Goal: Information Seeking & Learning: Compare options

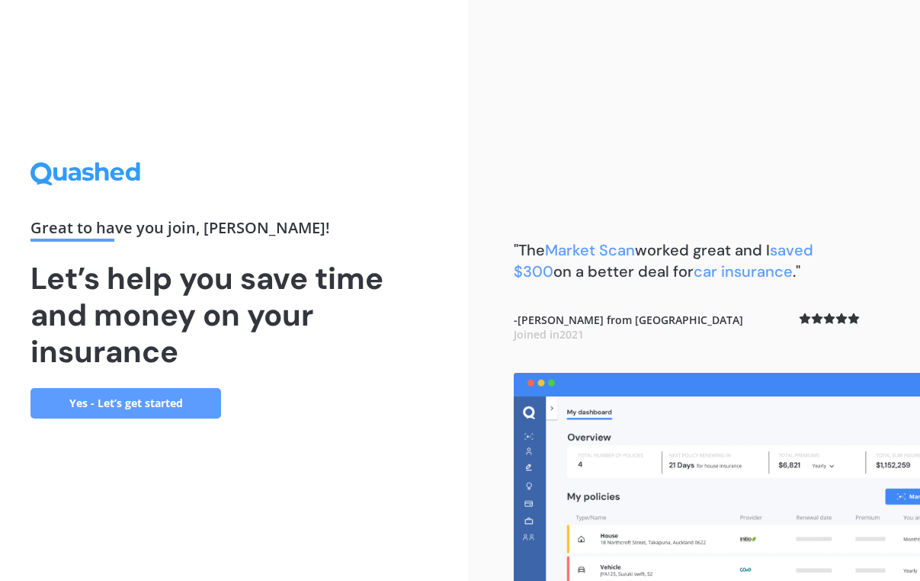
click at [152, 406] on link "Yes - Let’s get started" at bounding box center [125, 403] width 191 height 30
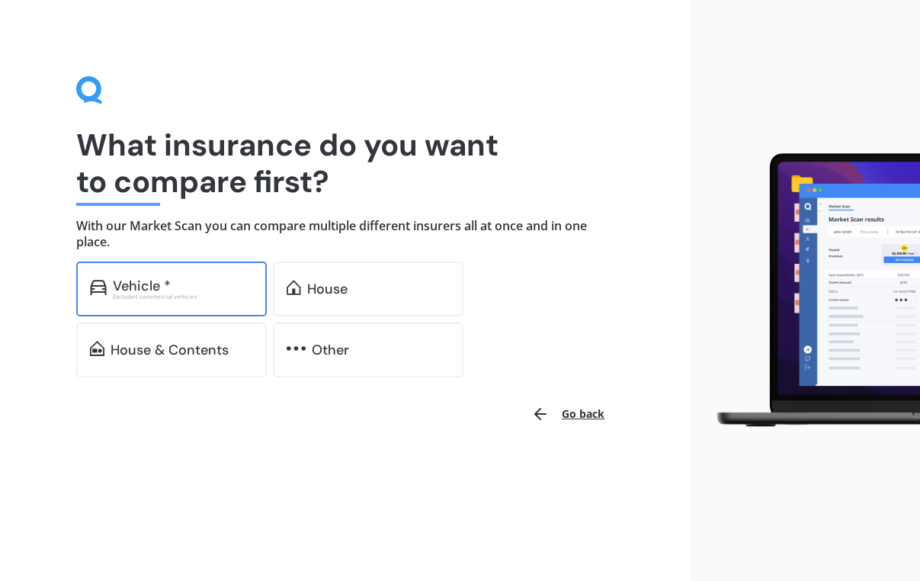
click at [236, 273] on div "Vehicle * Excludes commercial vehicles" at bounding box center [171, 288] width 191 height 55
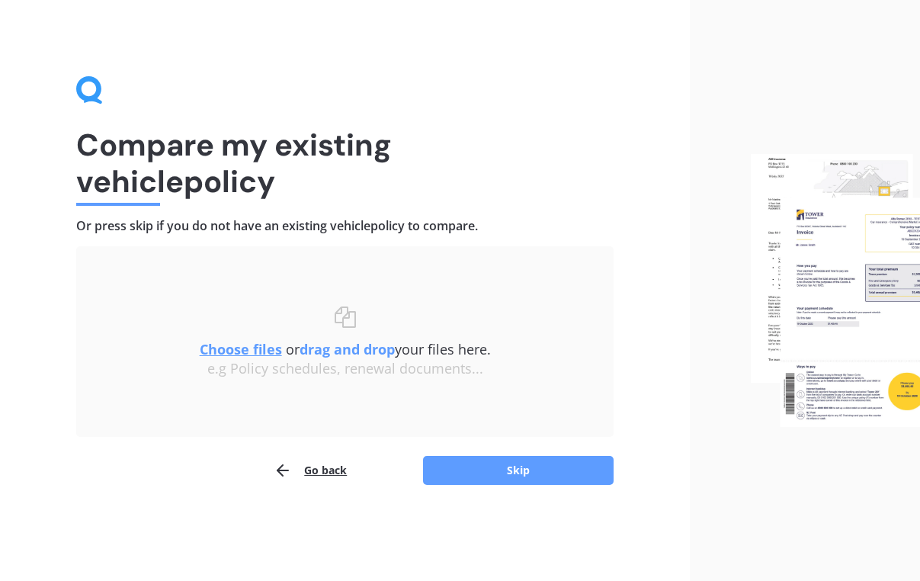
click at [239, 351] on u "Choose files" at bounding box center [241, 349] width 82 height 18
click at [225, 492] on div "Compare my existing vehicle policy Or press skip if you do not have an existing…" at bounding box center [345, 290] width 690 height 581
